Goal: Navigation & Orientation: Find specific page/section

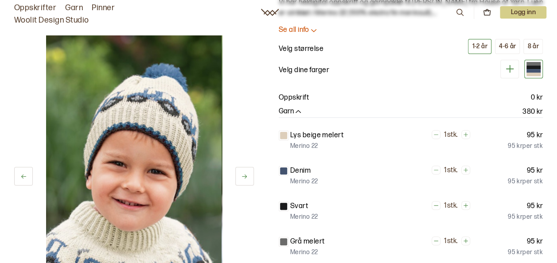
scroll to position [53, 0]
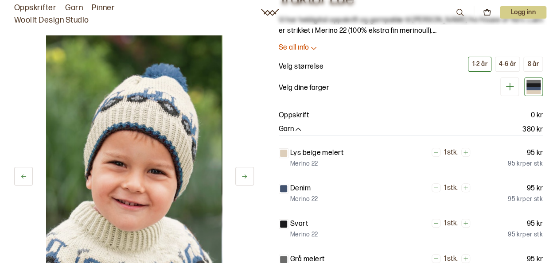
click at [536, 86] on div at bounding box center [534, 85] width 14 height 4
click at [510, 85] on icon at bounding box center [509, 86] width 11 height 11
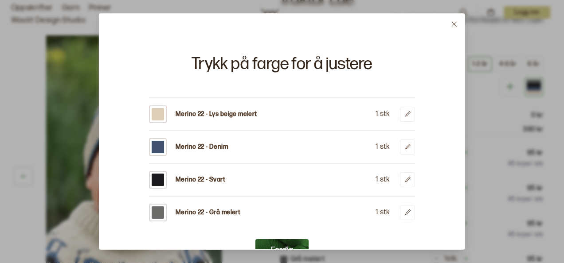
click at [293, 244] on button "Ferdig" at bounding box center [281, 250] width 53 height 22
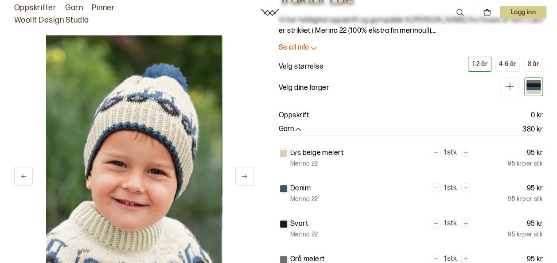
click at [298, 125] on icon "button" at bounding box center [298, 129] width 9 height 9
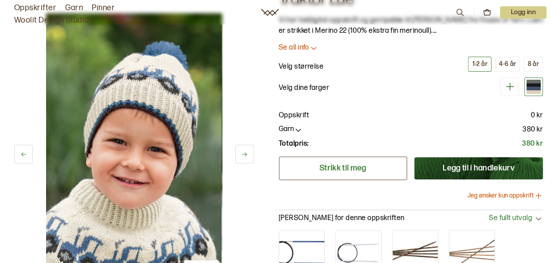
click at [314, 168] on link "Strikk til meg" at bounding box center [343, 168] width 129 height 24
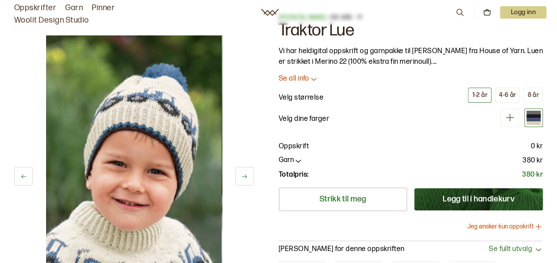
scroll to position [21, 0]
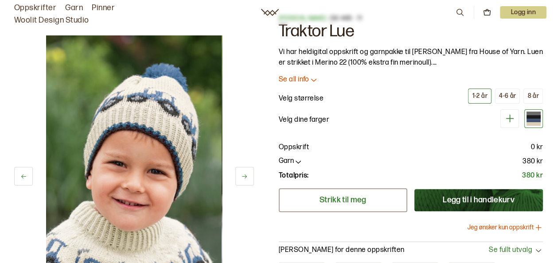
click at [361, 197] on link "Strikk til meg" at bounding box center [343, 200] width 129 height 24
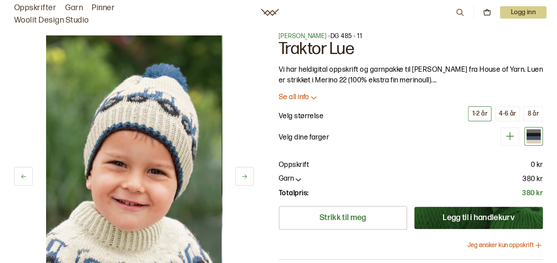
scroll to position [0, 0]
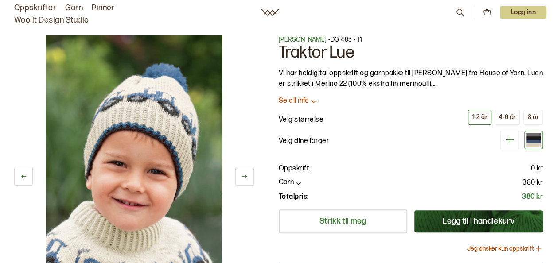
click at [37, 4] on link "Oppskrifter" at bounding box center [35, 8] width 42 height 12
